Goal: Communication & Community: Ask a question

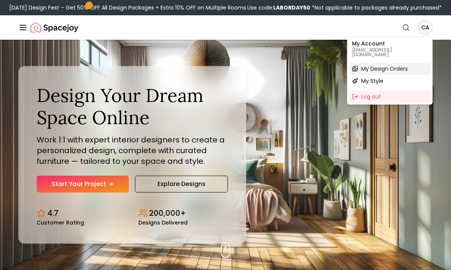
click at [392, 66] on span "My Design Orders" at bounding box center [384, 69] width 47 height 8
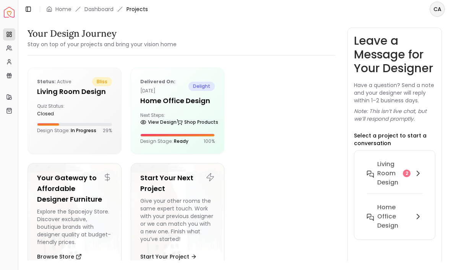
click at [60, 94] on h5 "Living Room design" at bounding box center [74, 91] width 75 height 11
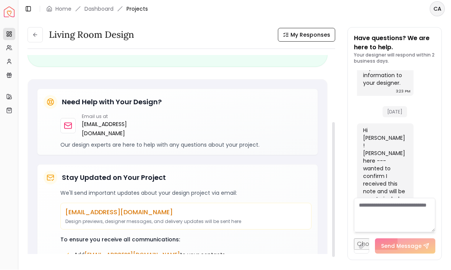
scroll to position [12, 0]
click at [393, 230] on textarea at bounding box center [394, 215] width 81 height 34
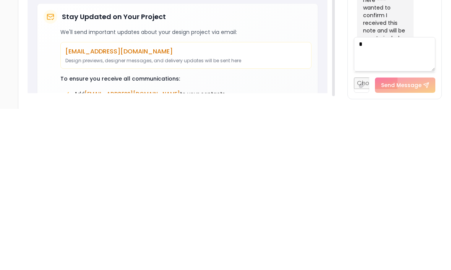
scroll to position [17, 0]
type textarea "**********"
click at [411, 239] on button "Send Message" at bounding box center [405, 246] width 60 height 15
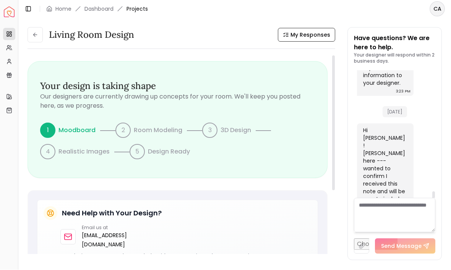
scroll to position [0, 0]
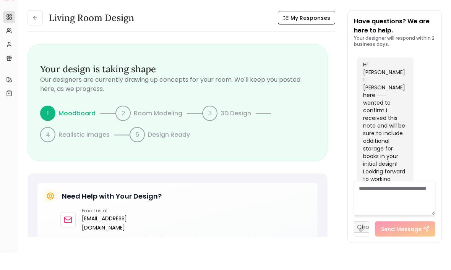
scroll to position [17, 0]
